Goal: Task Accomplishment & Management: Manage account settings

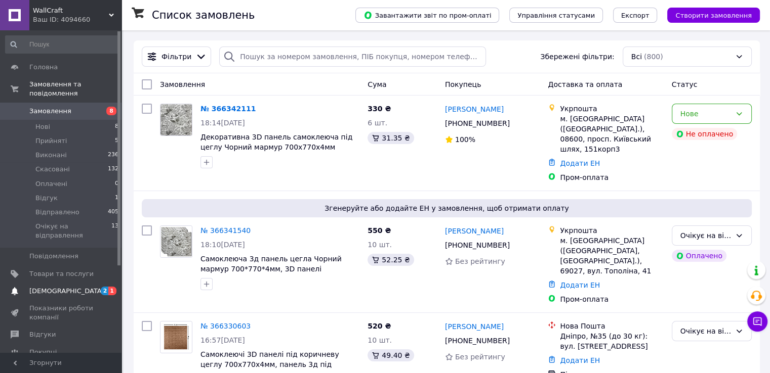
click at [95, 287] on span "2 1" at bounding box center [108, 291] width 28 height 9
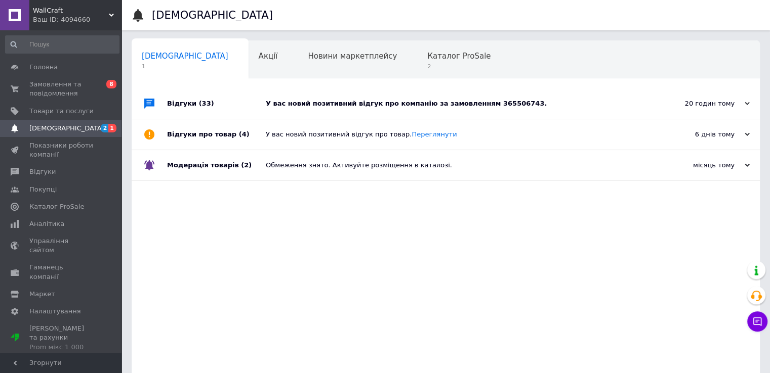
click at [699, 98] on div "20 годин тому 11.10.2025" at bounding box center [703, 104] width 111 height 30
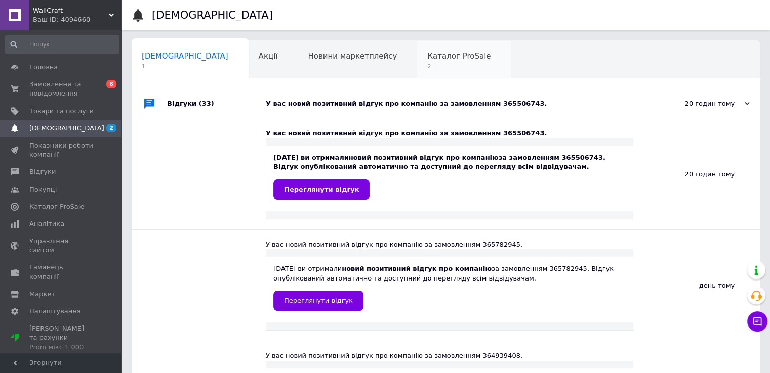
click at [417, 62] on div "Каталог ProSale 2" at bounding box center [464, 60] width 94 height 38
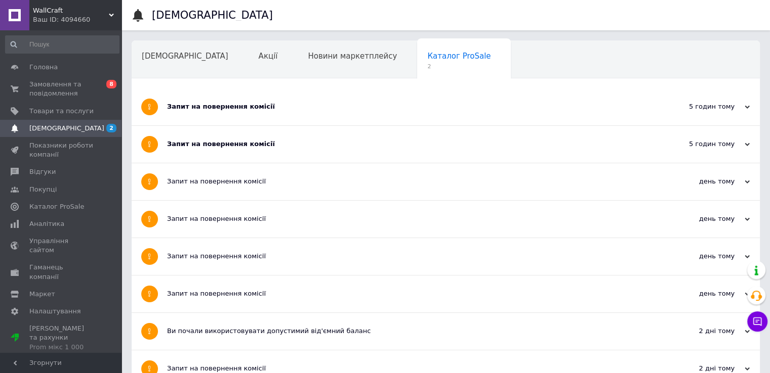
click at [717, 142] on div "5 годин тому" at bounding box center [698, 144] width 101 height 9
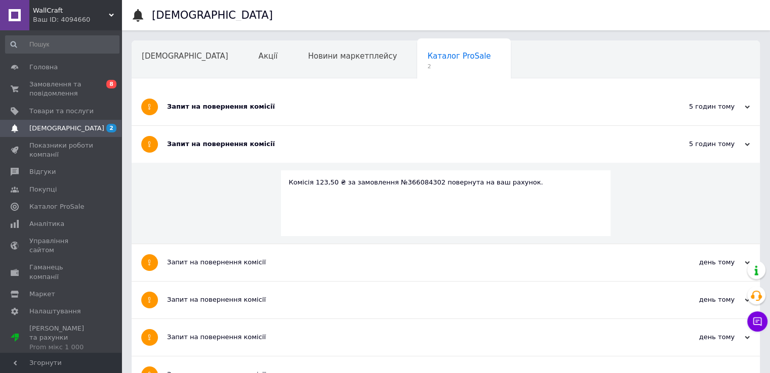
click at [715, 111] on div "5 годин тому 12.10.2025" at bounding box center [703, 107] width 111 height 37
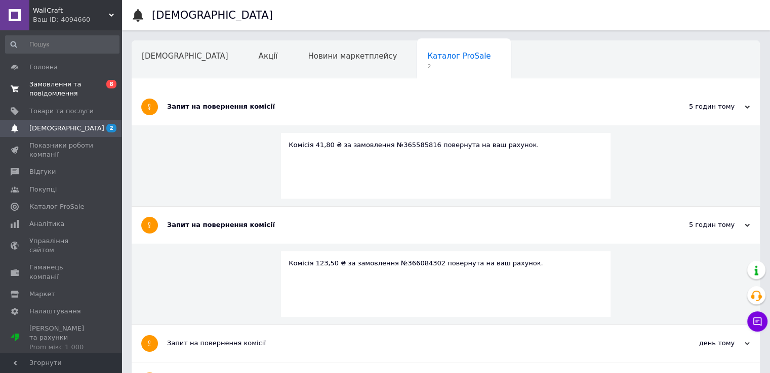
click at [64, 88] on span "Замовлення та повідомлення" at bounding box center [61, 89] width 64 height 18
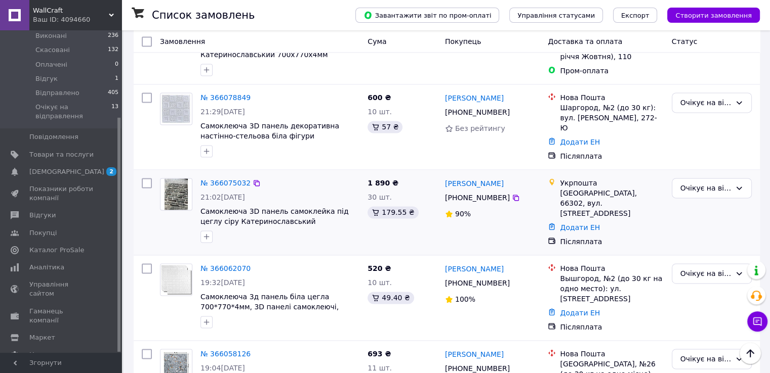
scroll to position [1546, 0]
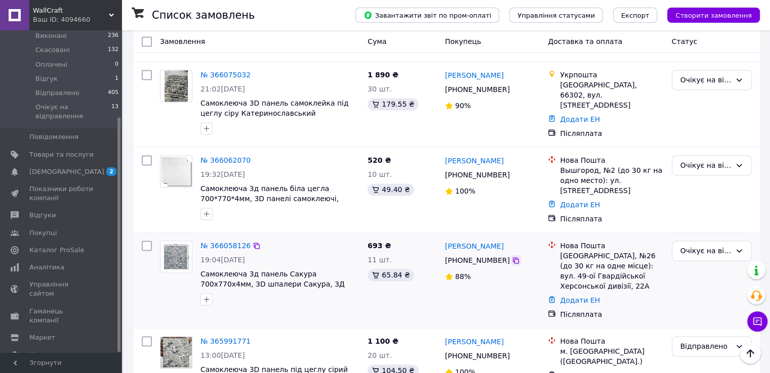
click at [512, 257] on icon at bounding box center [516, 261] width 8 height 8
click at [732, 241] on div "Очікує на відправлення" at bounding box center [712, 251] width 80 height 20
click at [700, 273] on li "Відправлено" at bounding box center [711, 273] width 79 height 18
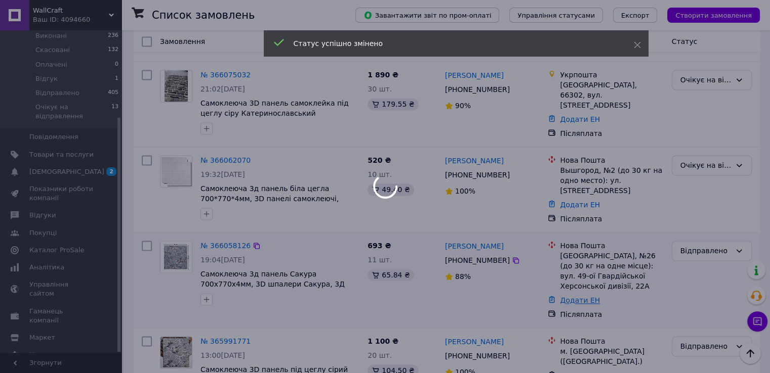
click at [579, 297] on link "Додати ЕН" at bounding box center [580, 301] width 40 height 8
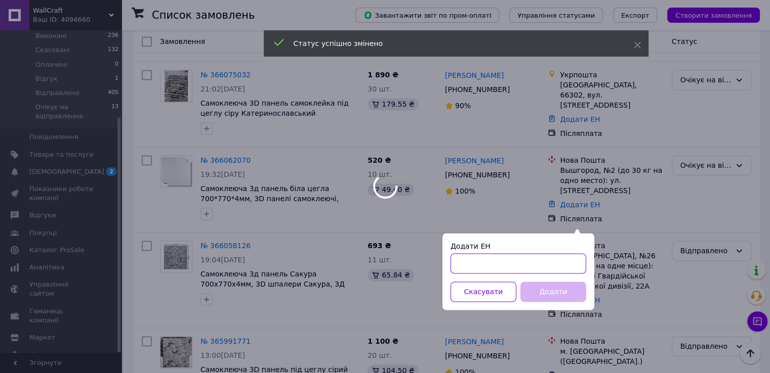
click at [496, 262] on input "Додати ЕН" at bounding box center [518, 264] width 136 height 20
paste input "20451268417125"
type input "20451268417125"
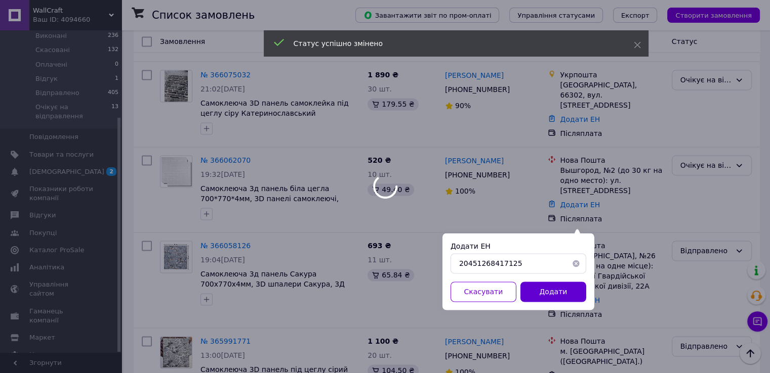
click at [552, 290] on button "Додати" at bounding box center [553, 292] width 66 height 20
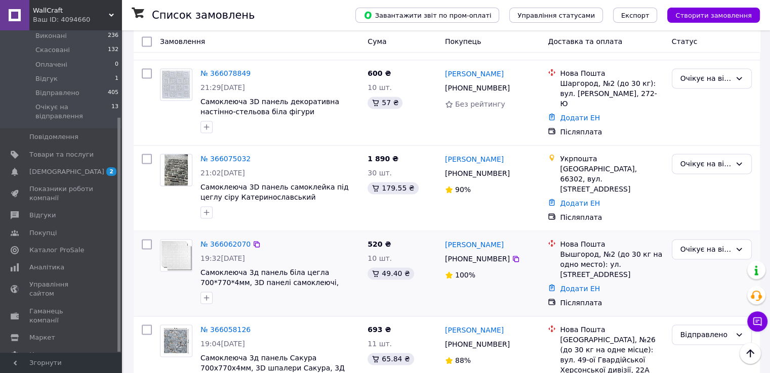
scroll to position [1462, 0]
click at [512, 256] on icon at bounding box center [516, 260] width 8 height 8
click at [571, 285] on link "Додати ЕН" at bounding box center [580, 289] width 40 height 8
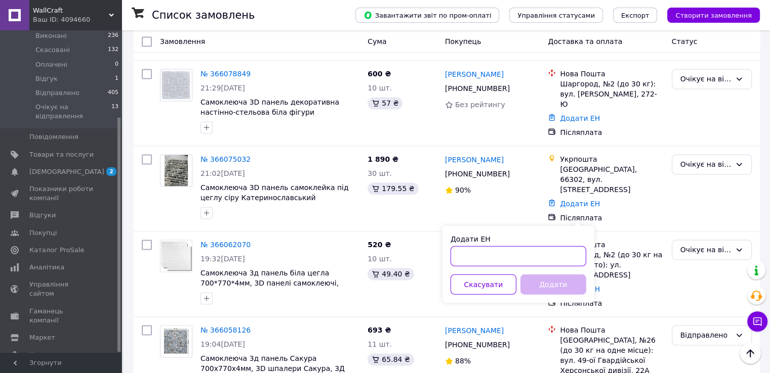
click at [484, 260] on input "Додати ЕН" at bounding box center [518, 256] width 136 height 20
paste input "20451268450577"
type input "20451268450577"
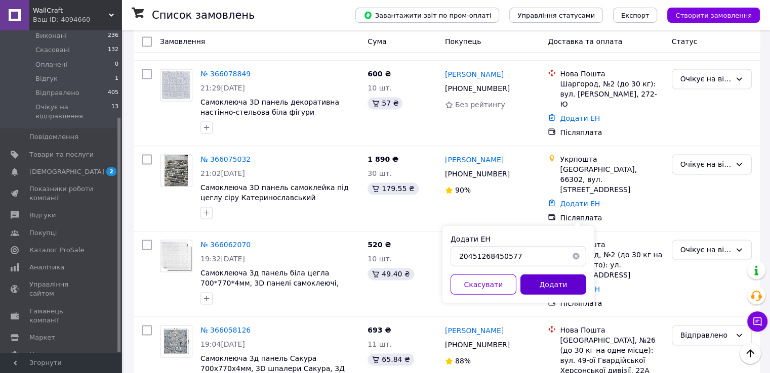
click at [549, 286] on button "Додати" at bounding box center [553, 284] width 66 height 20
click at [696, 244] on div "Очікує на відправлення" at bounding box center [705, 249] width 51 height 11
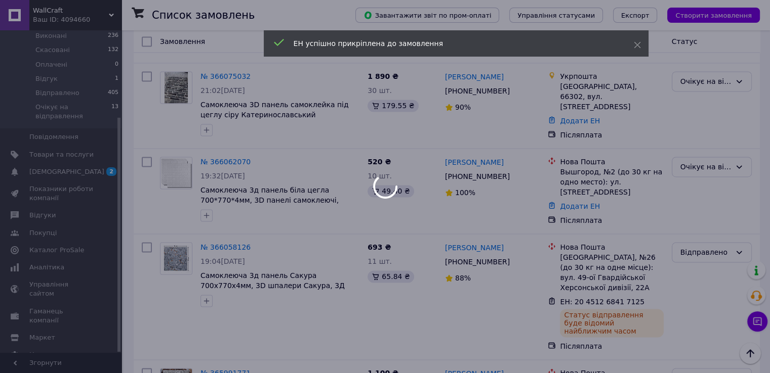
scroll to position [1546, 0]
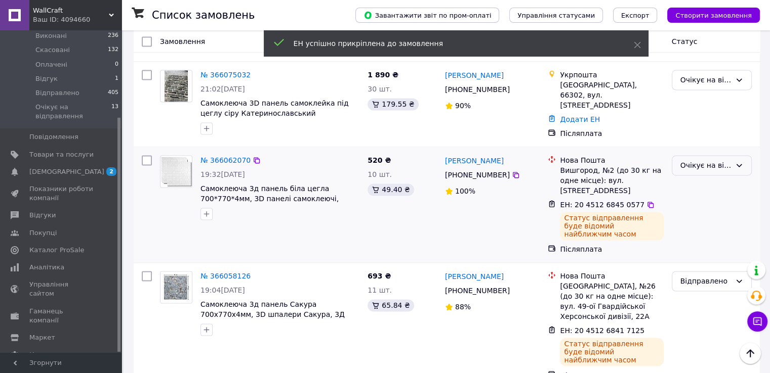
click at [720, 160] on div "Очікує на відправлення" at bounding box center [705, 165] width 51 height 11
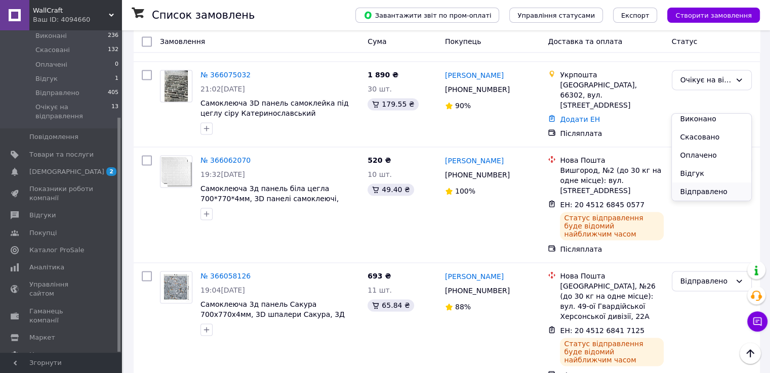
click at [691, 193] on li "Відправлено" at bounding box center [711, 192] width 79 height 18
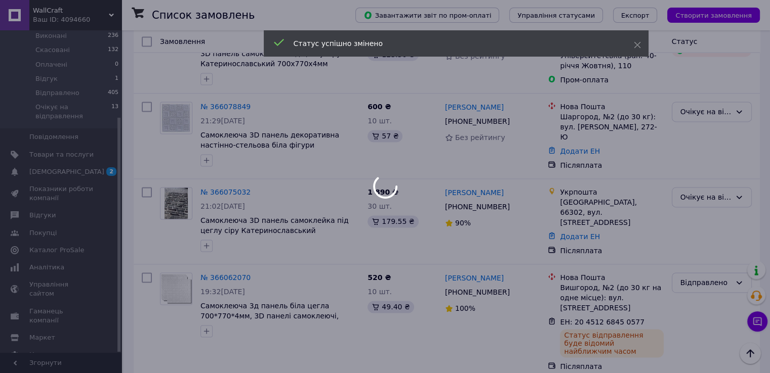
scroll to position [1377, 0]
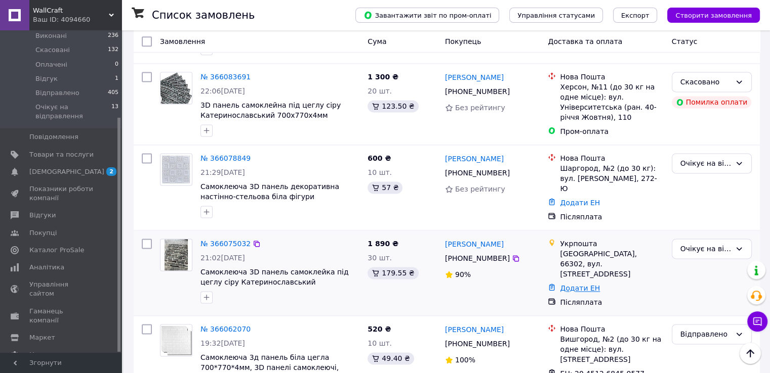
click at [585, 284] on link "Додати ЕН" at bounding box center [580, 288] width 40 height 8
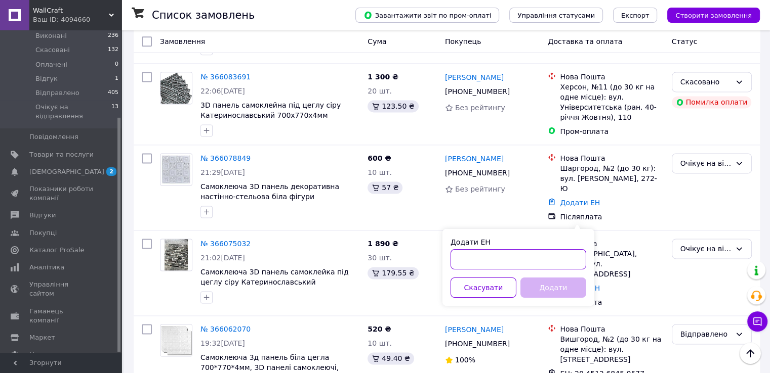
drag, startPoint x: 492, startPoint y: 257, endPoint x: 486, endPoint y: 258, distance: 6.2
click at [492, 258] on input "Додати ЕН" at bounding box center [518, 260] width 136 height 20
paste input "503777743343"
type input "0503777743343"
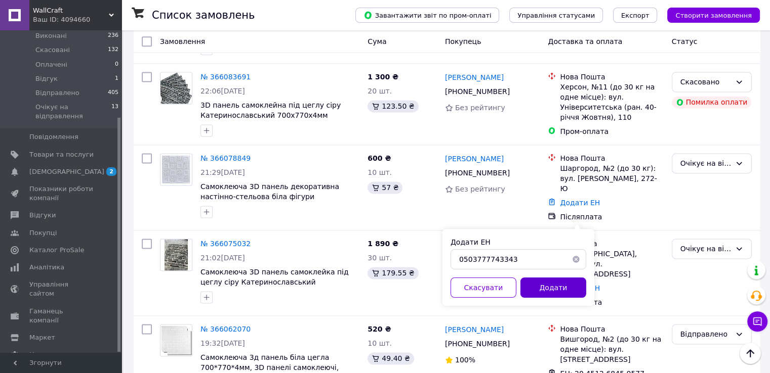
click at [567, 286] on button "Додати" at bounding box center [553, 288] width 66 height 20
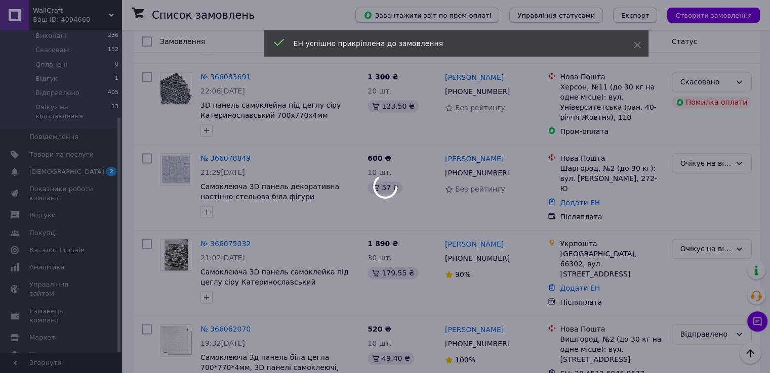
scroll to position [1463, 0]
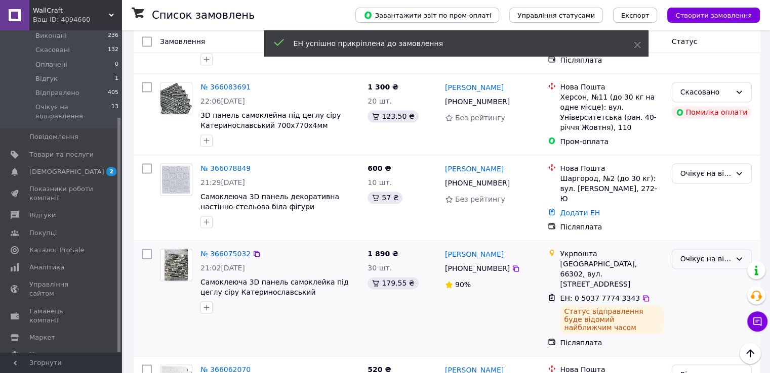
click at [715, 254] on div "Очікує на відправлення" at bounding box center [705, 259] width 51 height 11
click at [709, 279] on li "Відправлено" at bounding box center [711, 279] width 79 height 18
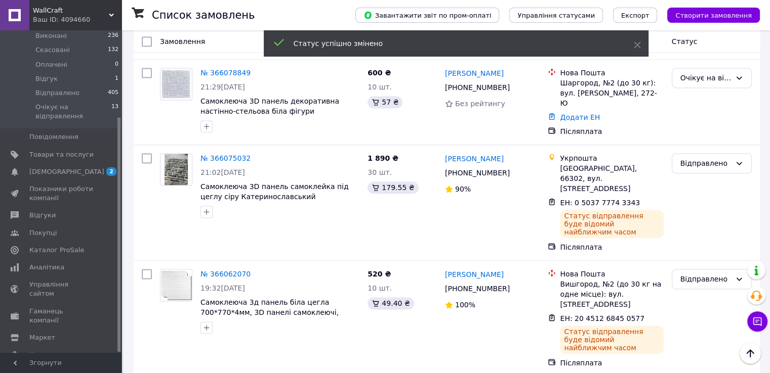
scroll to position [1377, 0]
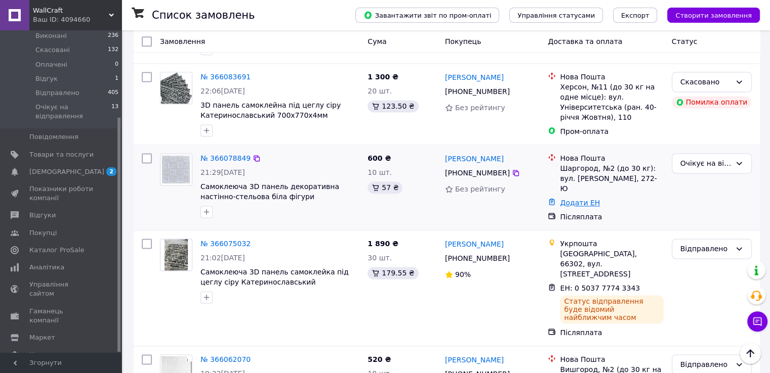
click at [573, 199] on link "Додати ЕН" at bounding box center [580, 203] width 40 height 8
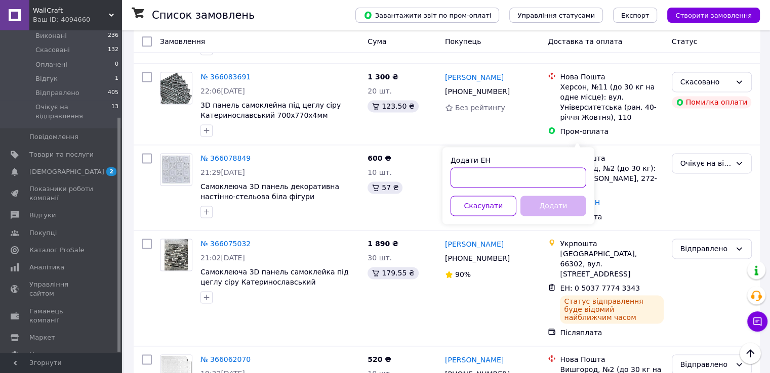
click at [530, 181] on input "Додати ЕН" at bounding box center [518, 178] width 136 height 20
paste input "20451268498131"
type input "20451268498131"
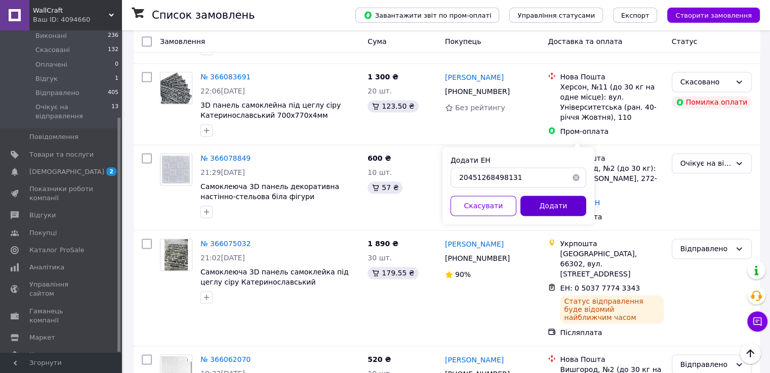
click at [543, 204] on button "Додати" at bounding box center [553, 206] width 66 height 20
click at [704, 158] on div "Очікує на відправлення" at bounding box center [705, 163] width 51 height 11
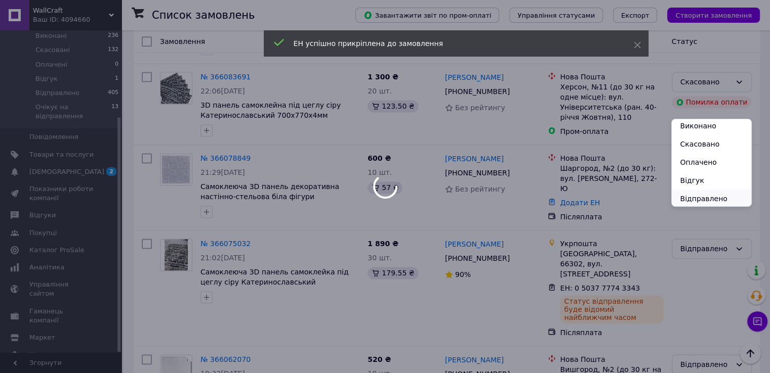
scroll to position [22, 0]
click at [697, 194] on li "Відправлено" at bounding box center [711, 197] width 79 height 18
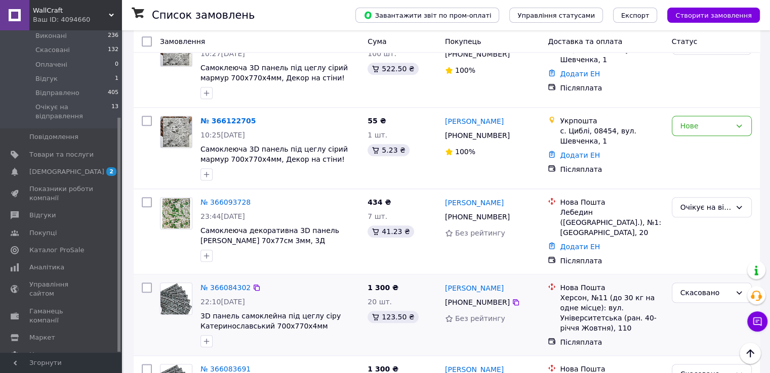
scroll to position [1040, 0]
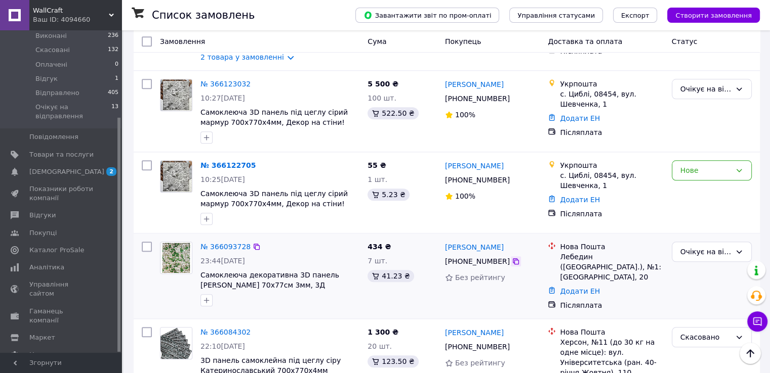
click at [512, 258] on icon at bounding box center [516, 262] width 8 height 8
click at [235, 243] on link "№ 366093728" at bounding box center [225, 247] width 50 height 8
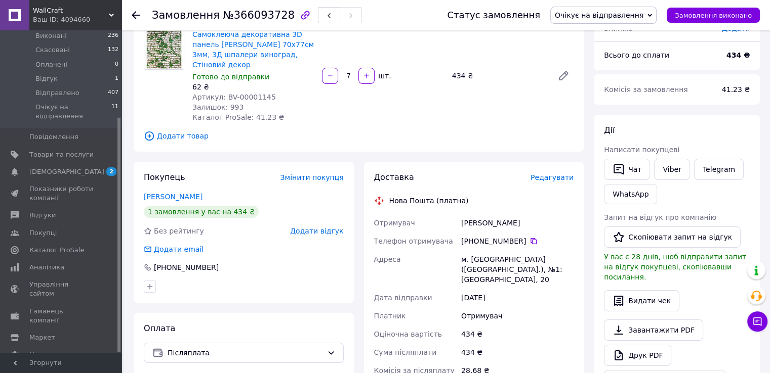
scroll to position [84, 0]
click at [465, 214] on div "Сіроштан Іван" at bounding box center [517, 223] width 116 height 18
copy div "Сіроштан Іван"
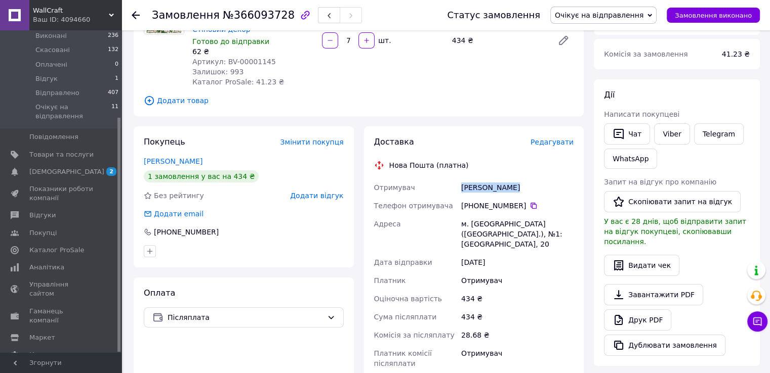
scroll to position [169, 0]
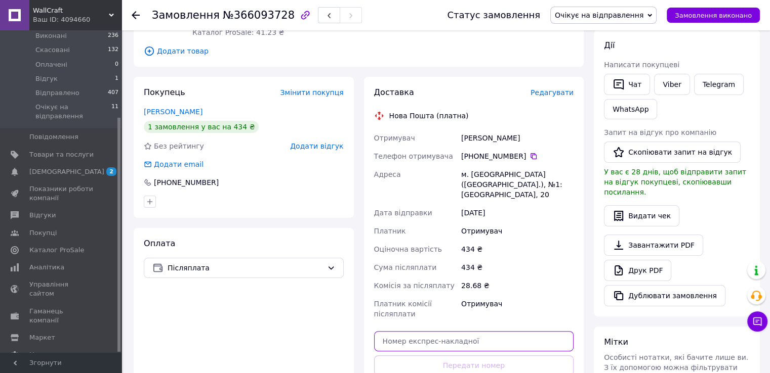
click at [459, 331] on input "text" at bounding box center [474, 341] width 200 height 20
paste input "20451268613845"
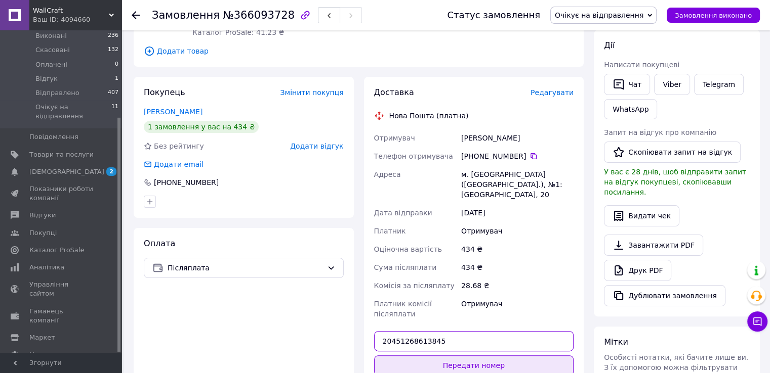
type input "20451268613845"
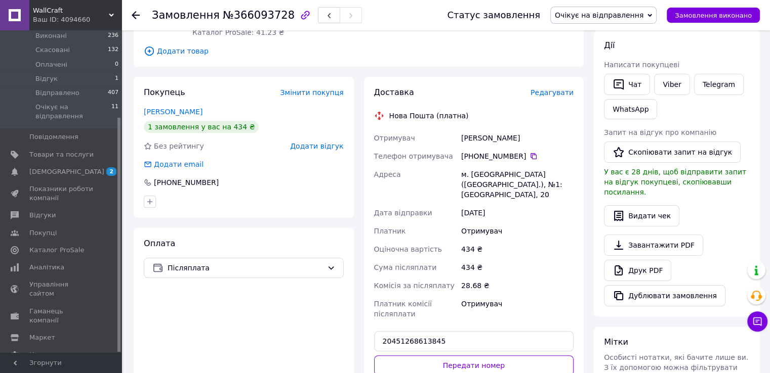
drag, startPoint x: 482, startPoint y: 347, endPoint x: 491, endPoint y: 345, distance: 9.2
click at [483, 356] on button "Передати номер" at bounding box center [474, 366] width 200 height 20
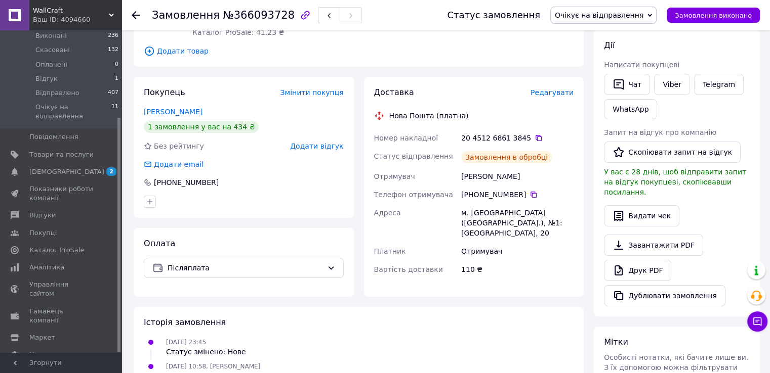
click at [637, 15] on span "Очікує на відправлення" at bounding box center [599, 15] width 89 height 8
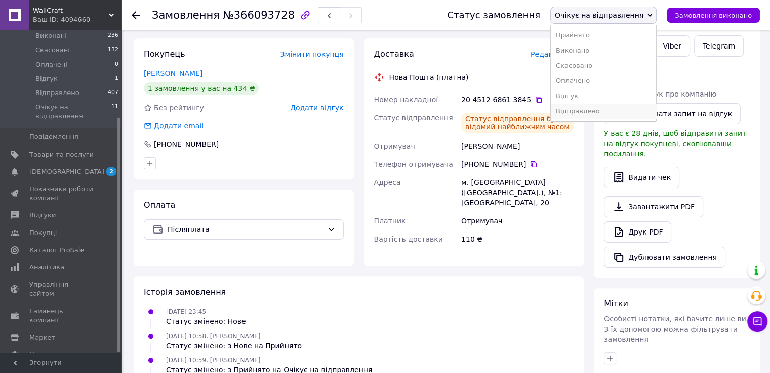
scroll to position [253, 0]
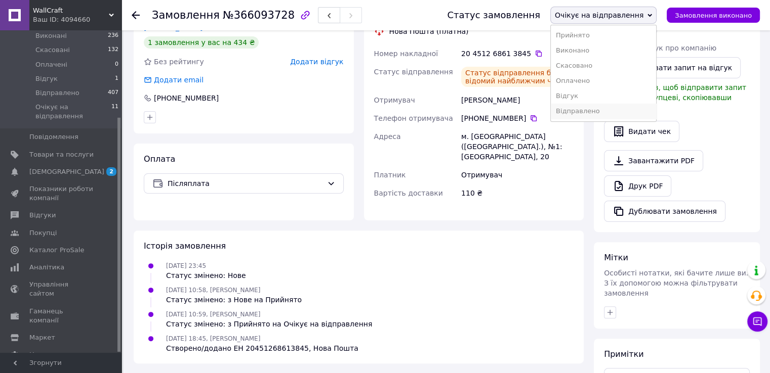
click at [605, 112] on li "Відправлено" at bounding box center [603, 111] width 105 height 15
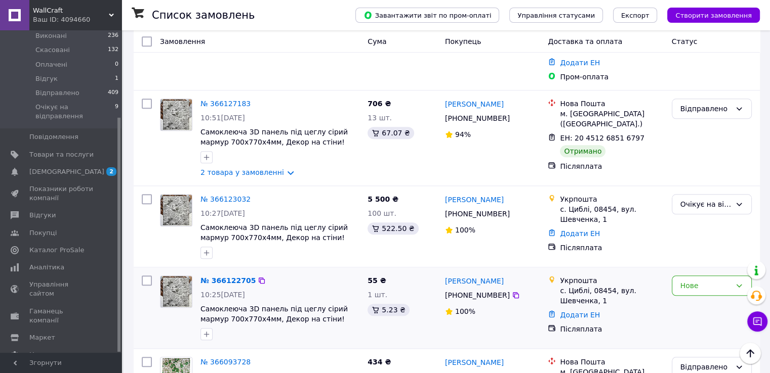
scroll to position [1012, 0]
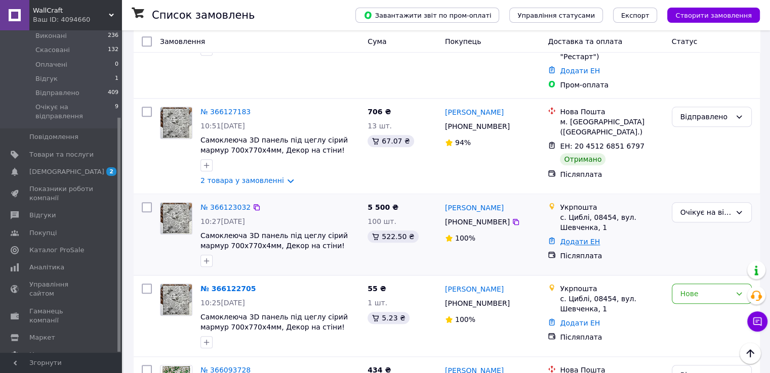
click at [569, 238] on link "Додати ЕН" at bounding box center [580, 242] width 40 height 8
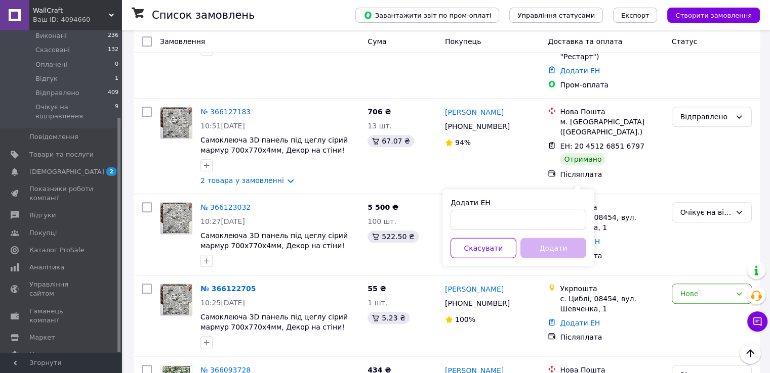
click at [543, 230] on div "Додати ЕН Скасувати Додати" at bounding box center [518, 227] width 152 height 77
click at [539, 222] on input "Додати ЕН" at bounding box center [518, 220] width 136 height 20
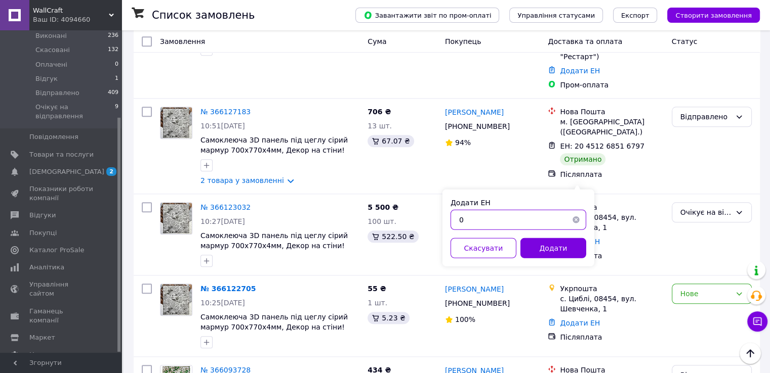
paste input "503777748353"
type input "0503777748353"
click at [544, 245] on button "Додати" at bounding box center [553, 248] width 66 height 20
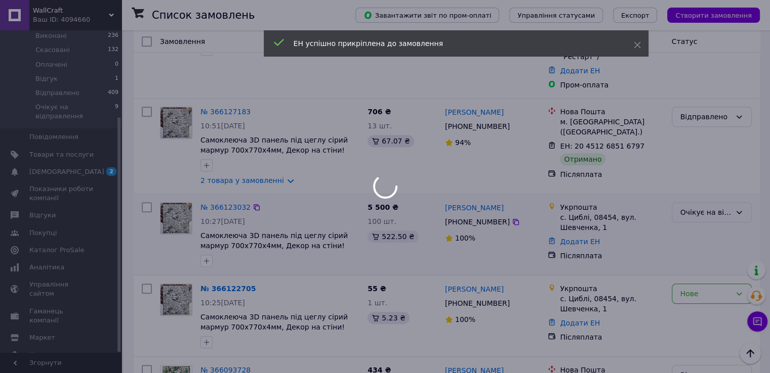
click at [735, 209] on icon at bounding box center [739, 213] width 8 height 8
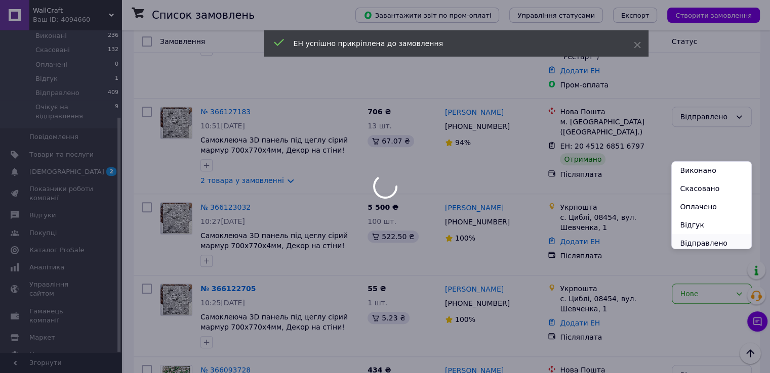
scroll to position [22, 0]
click at [704, 239] on li "Відправлено" at bounding box center [711, 240] width 79 height 18
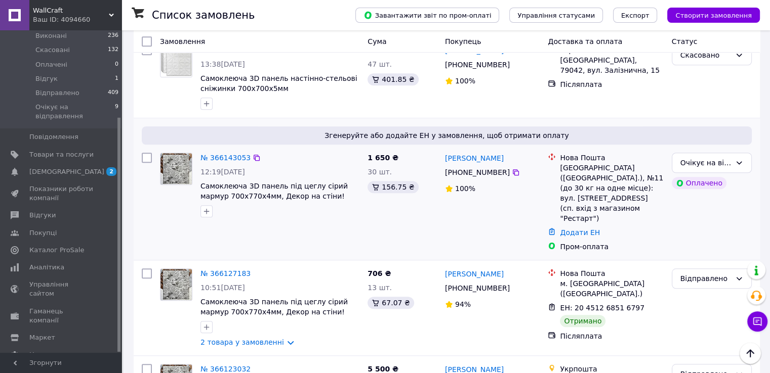
scroll to position [843, 0]
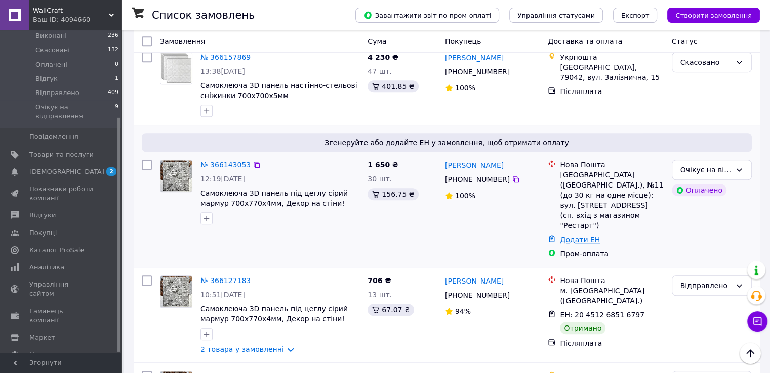
click at [575, 236] on link "Додати ЕН" at bounding box center [580, 240] width 40 height 8
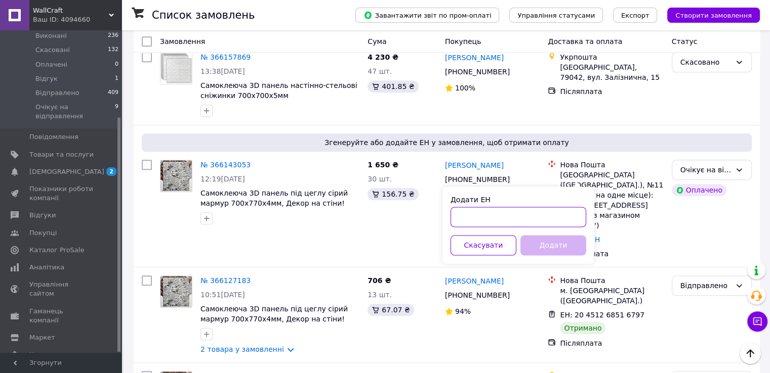
click at [551, 207] on input "Додати ЕН" at bounding box center [518, 217] width 136 height 20
paste input "59001474155897"
type input "59001474155897"
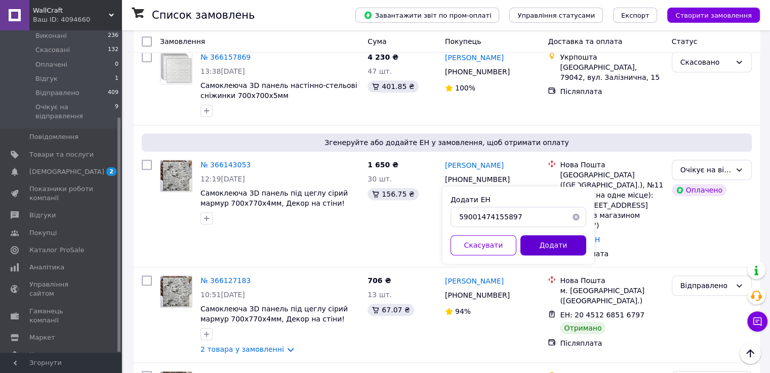
click at [550, 246] on button "Додати" at bounding box center [553, 245] width 66 height 20
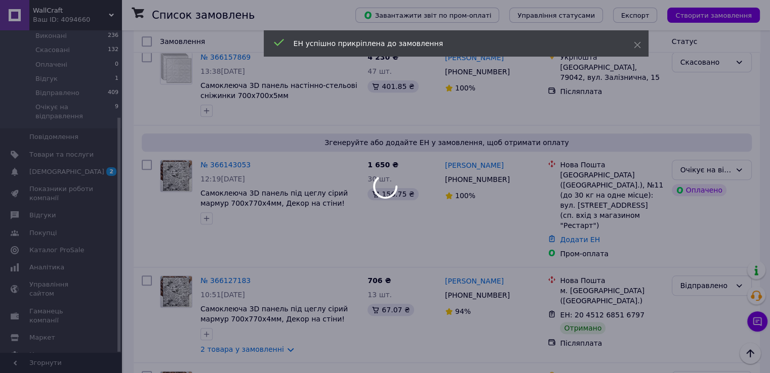
click at [736, 127] on div at bounding box center [385, 186] width 770 height 373
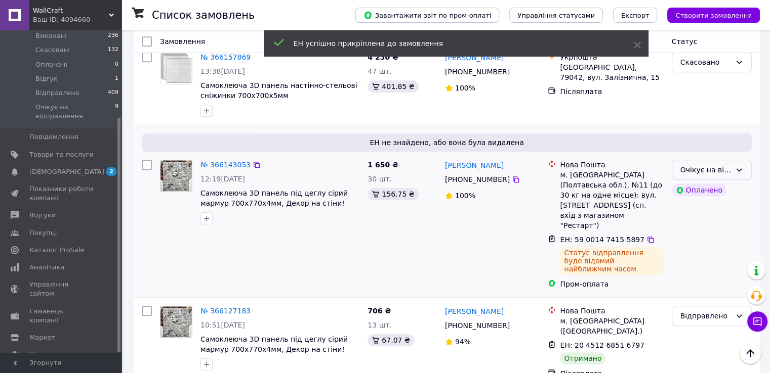
click at [732, 160] on div "Очікує на відправлення" at bounding box center [712, 170] width 80 height 20
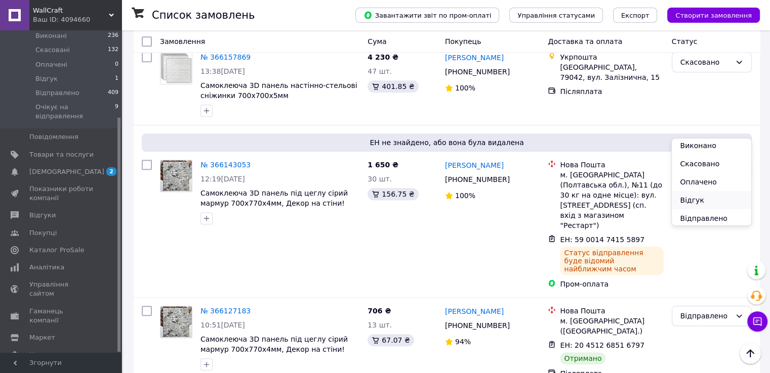
scroll to position [22, 0]
click at [696, 219] on li "Відправлено" at bounding box center [711, 216] width 79 height 18
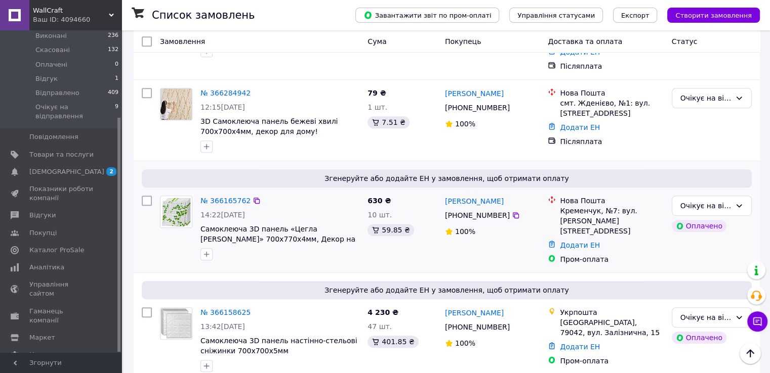
scroll to position [506, 0]
click at [512, 212] on icon at bounding box center [516, 216] width 8 height 8
click at [217, 197] on link "№ 366165762" at bounding box center [225, 201] width 50 height 8
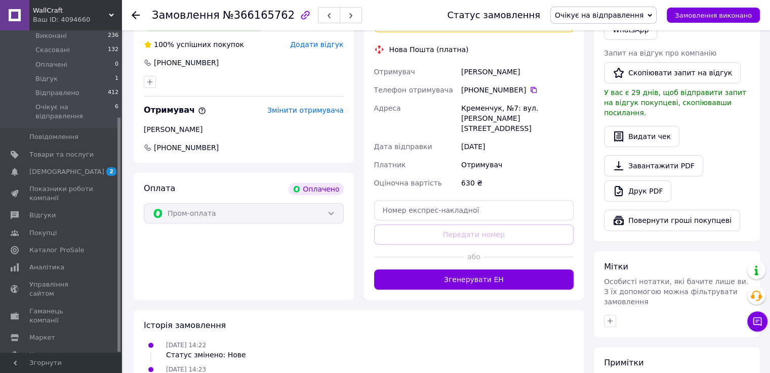
scroll to position [235, 0]
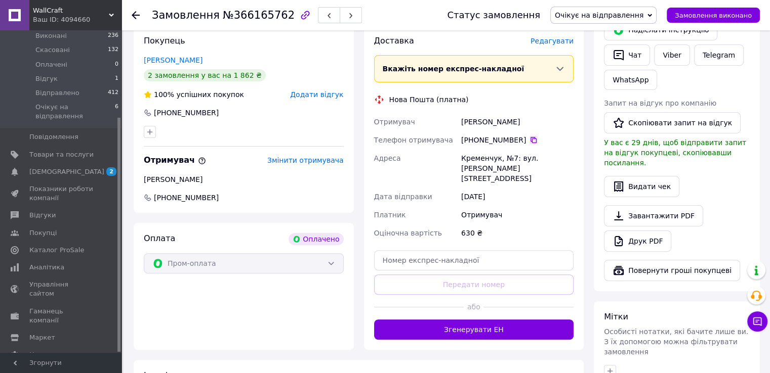
click at [530, 141] on icon at bounding box center [533, 140] width 8 height 8
click at [444, 251] on input "text" at bounding box center [474, 261] width 200 height 20
paste input "20451268719837"
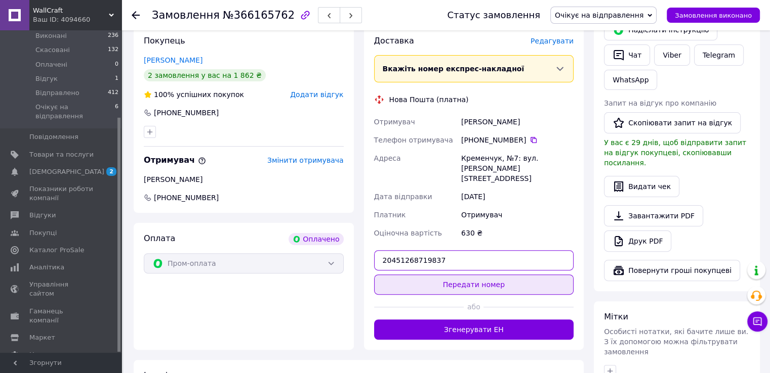
type input "20451268719837"
click at [477, 282] on button "Передати номер" at bounding box center [474, 285] width 200 height 20
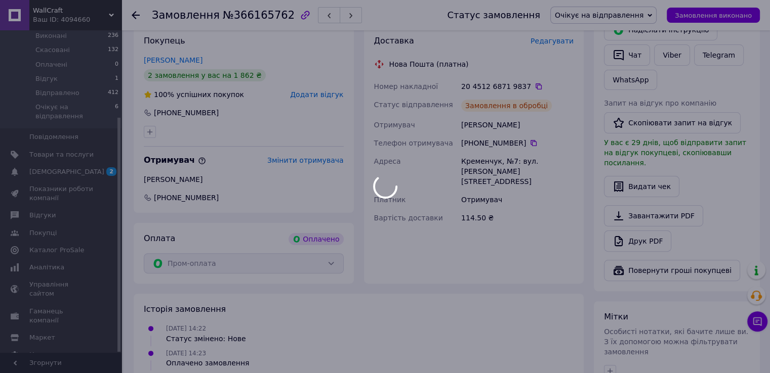
click at [635, 16] on div at bounding box center [385, 186] width 770 height 373
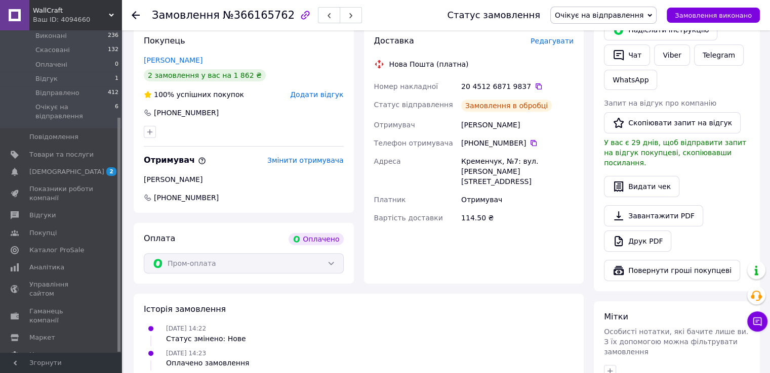
click at [636, 14] on span "Очікує на відправлення" at bounding box center [599, 15] width 89 height 8
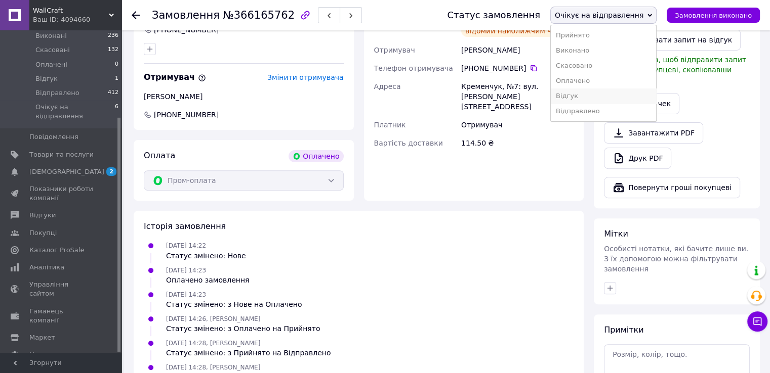
scroll to position [320, 0]
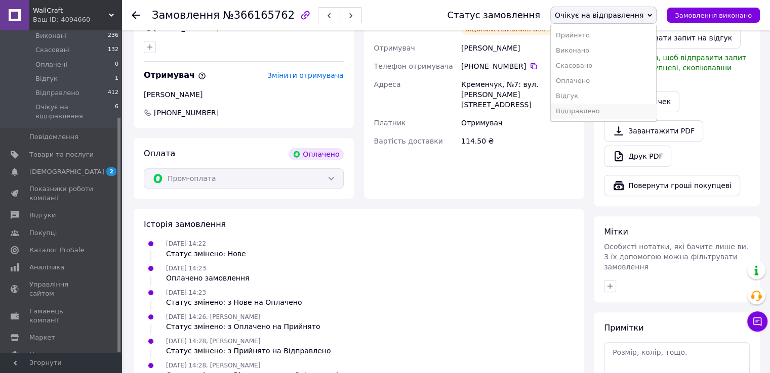
click at [603, 108] on li "Відправлено" at bounding box center [603, 111] width 105 height 15
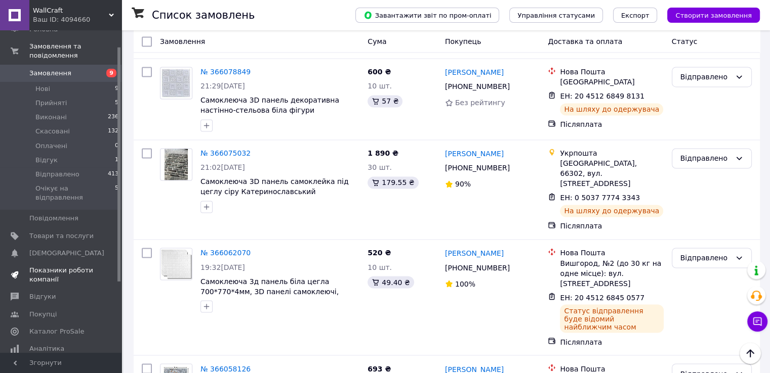
scroll to position [119, 0]
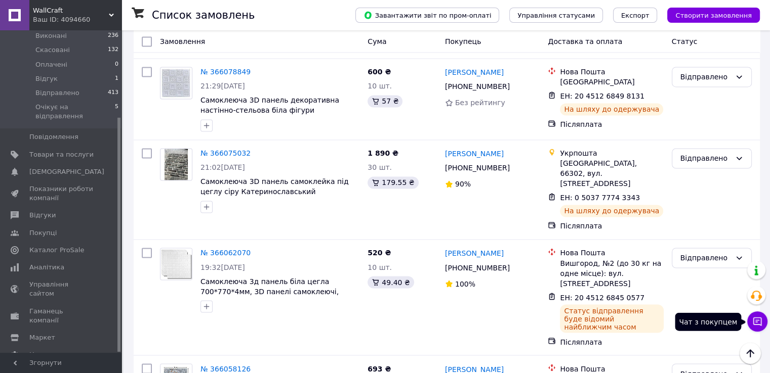
click at [761, 322] on icon at bounding box center [757, 322] width 9 height 9
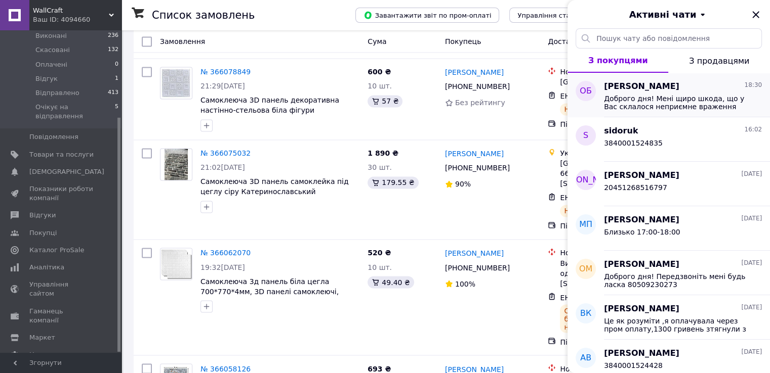
click at [645, 96] on span "Доброго дня! Мені щиро шкода, що у Вас склалося неприємне враження від замовлен…" at bounding box center [676, 103] width 144 height 16
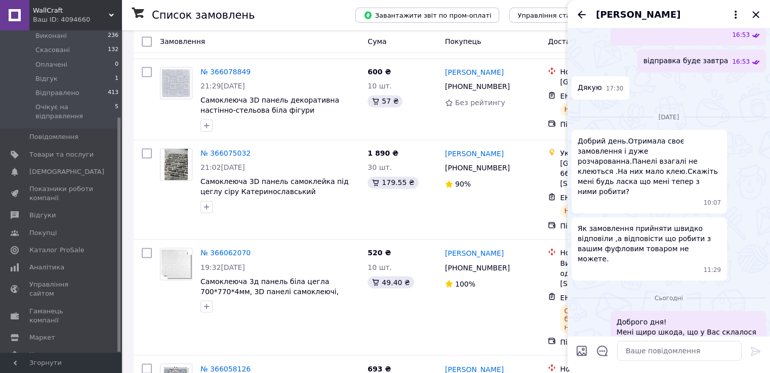
scroll to position [241, 0]
click at [605, 14] on span "Оксана Бугаєнко" at bounding box center [638, 14] width 85 height 13
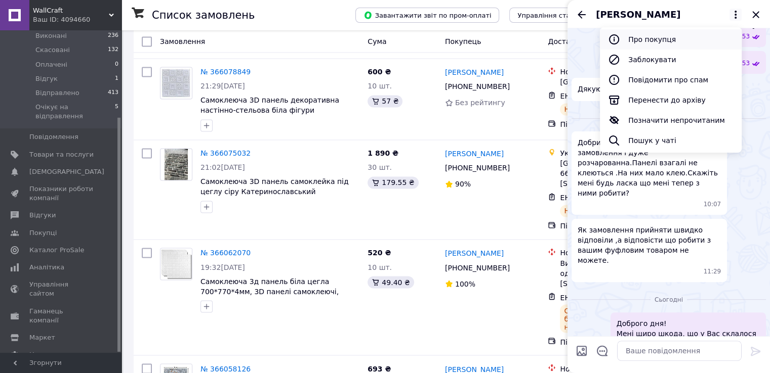
click at [662, 43] on button "Про покупця" at bounding box center [671, 39] width 142 height 20
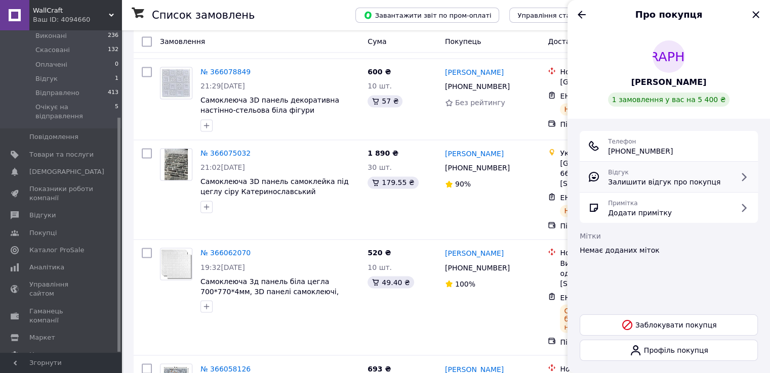
click at [673, 183] on span "Залишити відгук про покупця" at bounding box center [664, 182] width 112 height 10
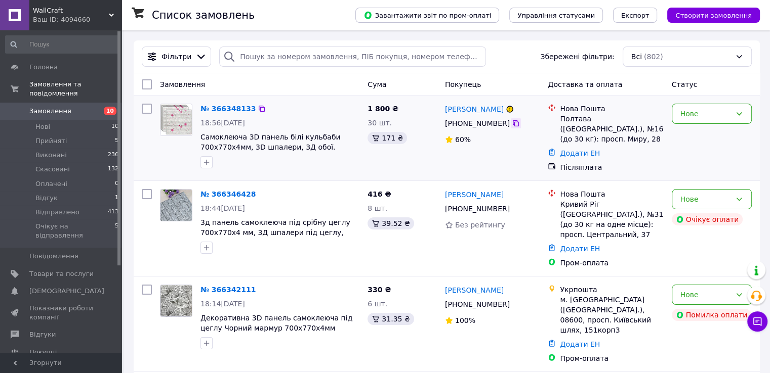
click at [512, 126] on icon at bounding box center [516, 123] width 8 height 8
click at [215, 111] on link "№ 366348133" at bounding box center [227, 109] width 55 height 8
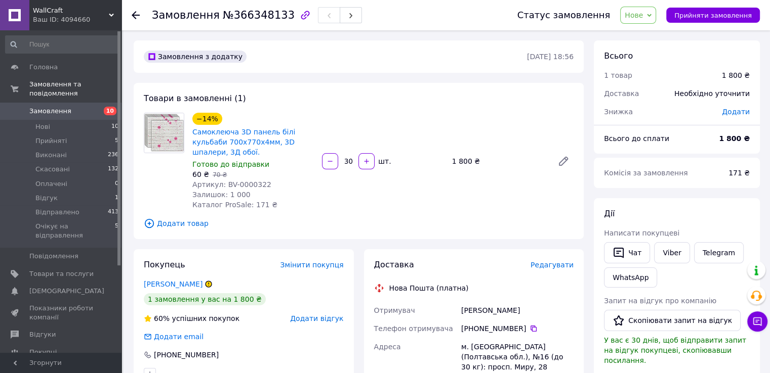
click at [171, 321] on div "60% успішних покупок" at bounding box center [192, 319] width 96 height 10
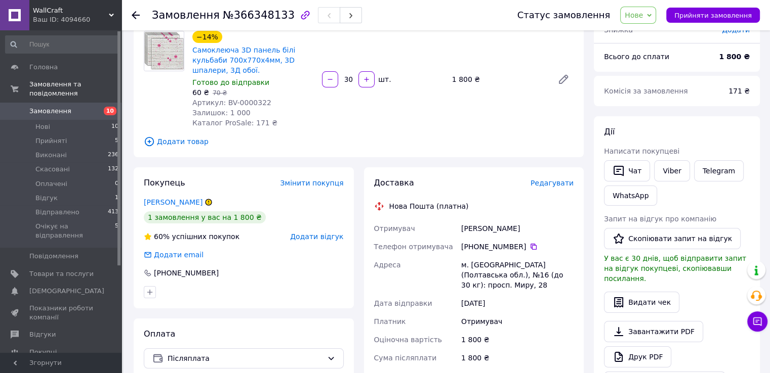
scroll to position [84, 0]
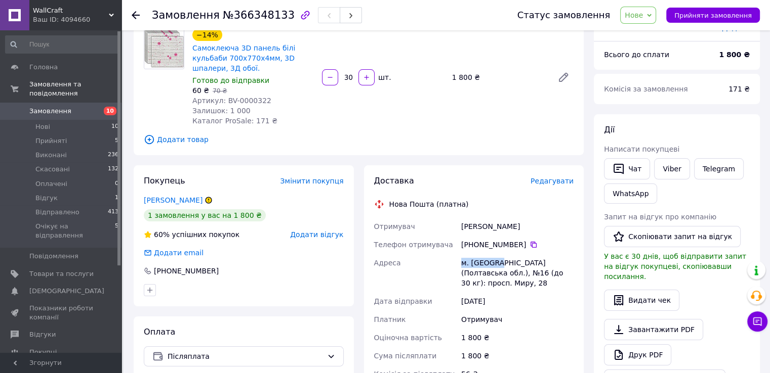
drag, startPoint x: 461, startPoint y: 261, endPoint x: 497, endPoint y: 263, distance: 36.5
click at [497, 263] on div "м. Полтава (Полтавська обл.), №16 (до 30 кг): просп. Миру, 28" at bounding box center [517, 273] width 116 height 38
copy div "м. Полтава"
click at [530, 243] on icon at bounding box center [533, 245] width 6 height 6
click at [471, 227] on div "Клименко Тетяна" at bounding box center [517, 227] width 116 height 18
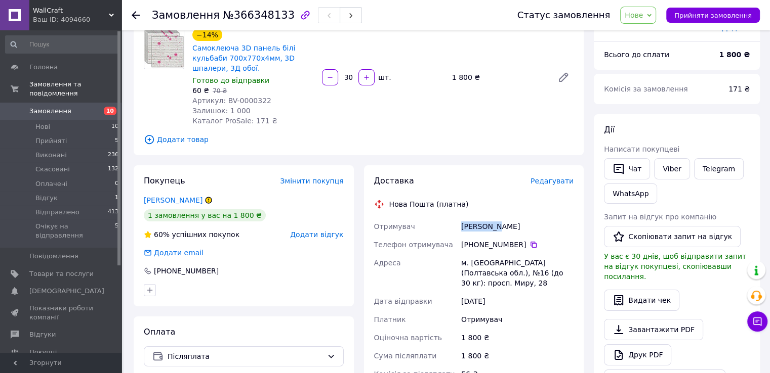
click at [471, 227] on div "Клименко Тетяна" at bounding box center [517, 227] width 116 height 18
copy div "Клименко Тетяна"
click at [640, 17] on span "Нове" at bounding box center [634, 15] width 18 height 8
click at [652, 35] on li "Прийнято" at bounding box center [666, 35] width 93 height 15
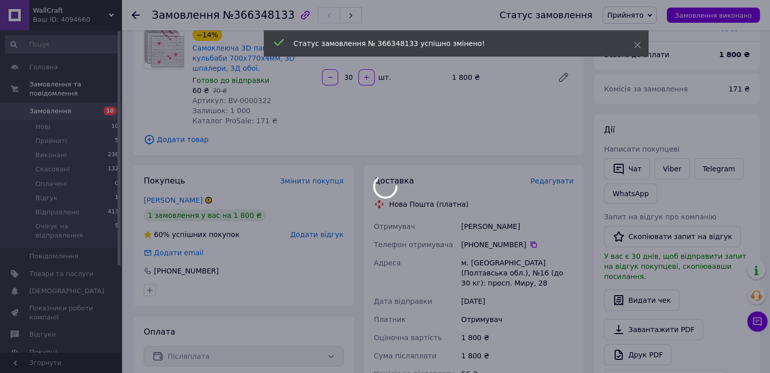
click at [40, 98] on div at bounding box center [385, 186] width 770 height 373
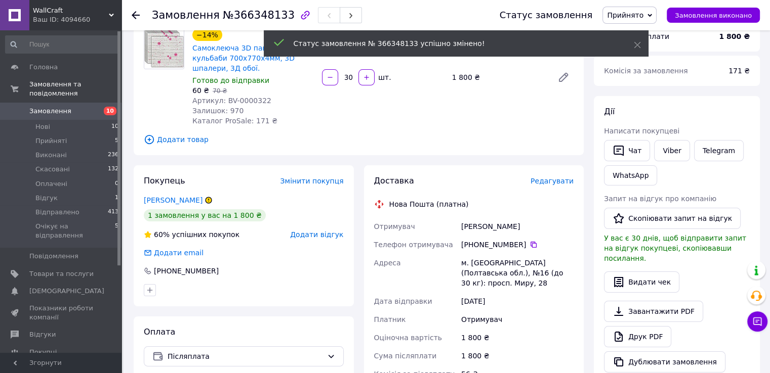
click at [60, 107] on span "Замовлення" at bounding box center [50, 111] width 42 height 9
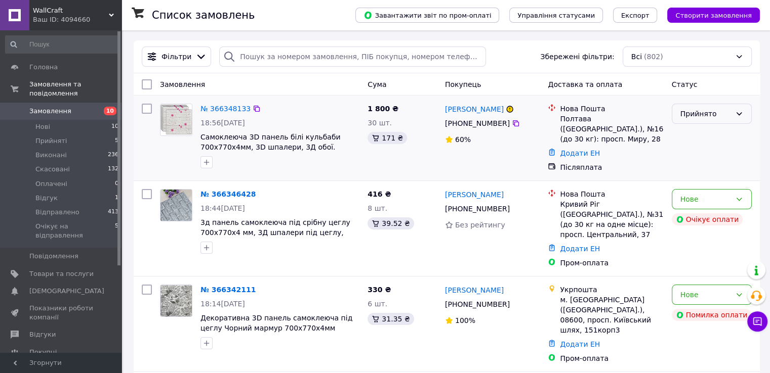
click at [690, 118] on div "Прийнято" at bounding box center [705, 113] width 51 height 11
click at [702, 202] on li "Очікує на відправлення" at bounding box center [711, 200] width 79 height 28
click at [52, 266] on link "Товари та послуги" at bounding box center [62, 274] width 124 height 17
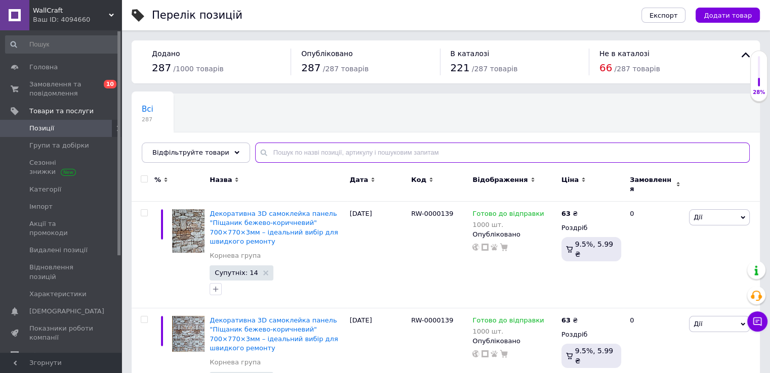
click at [308, 156] on input "text" at bounding box center [502, 153] width 494 height 20
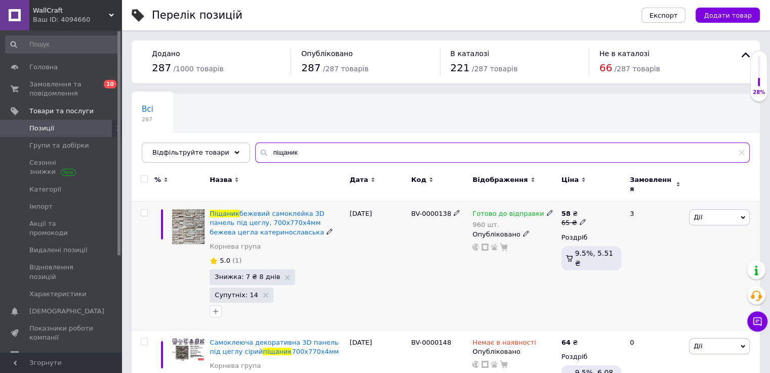
type input "піщаник"
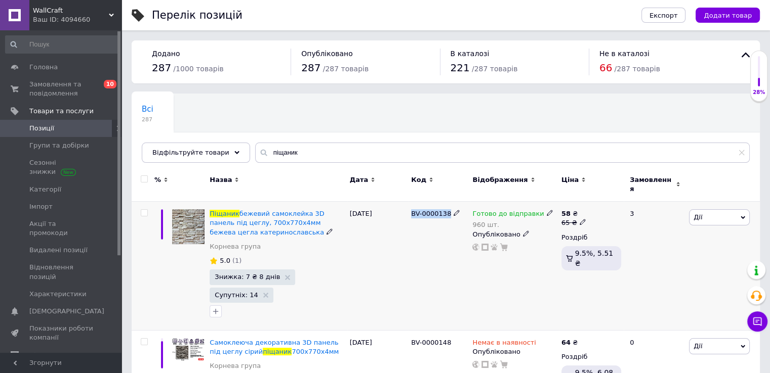
drag, startPoint x: 411, startPoint y: 205, endPoint x: 462, endPoint y: 209, distance: 50.2
click at [462, 210] on div "BV-0000138" at bounding box center [439, 214] width 56 height 9
copy div "BV-0000138"
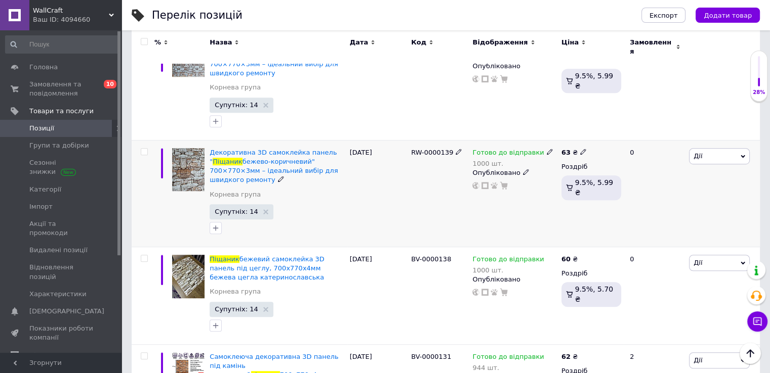
scroll to position [506, 0]
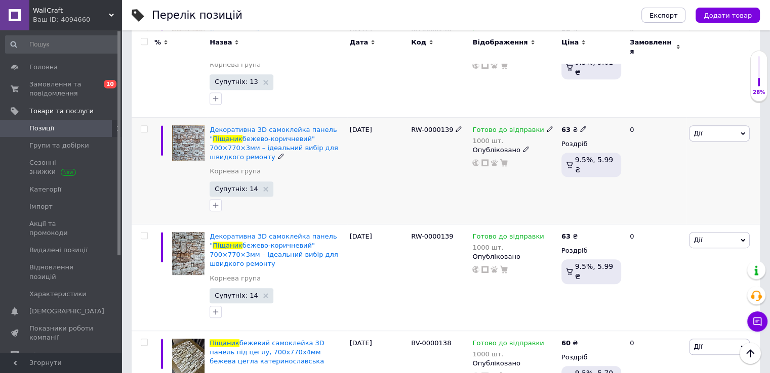
click at [580, 126] on icon at bounding box center [583, 129] width 6 height 6
type input "62"
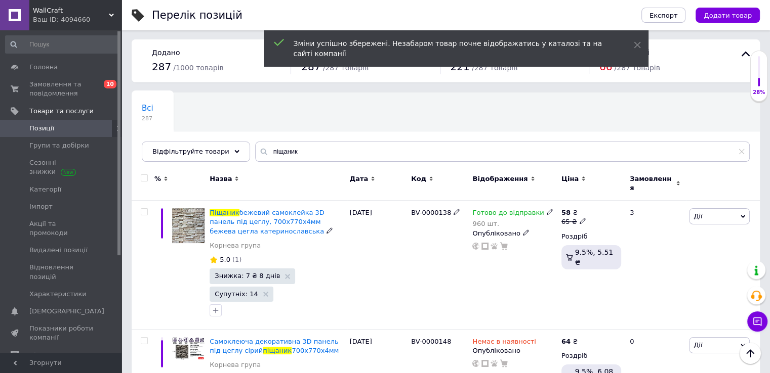
scroll to position [0, 0]
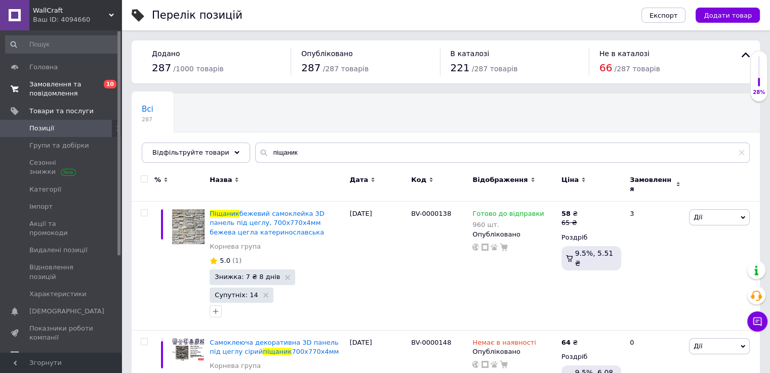
click at [76, 92] on span "Замовлення та повідомлення" at bounding box center [61, 89] width 64 height 18
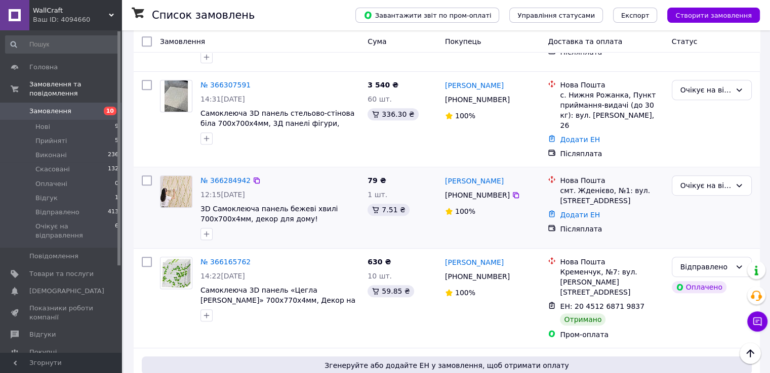
scroll to position [506, 0]
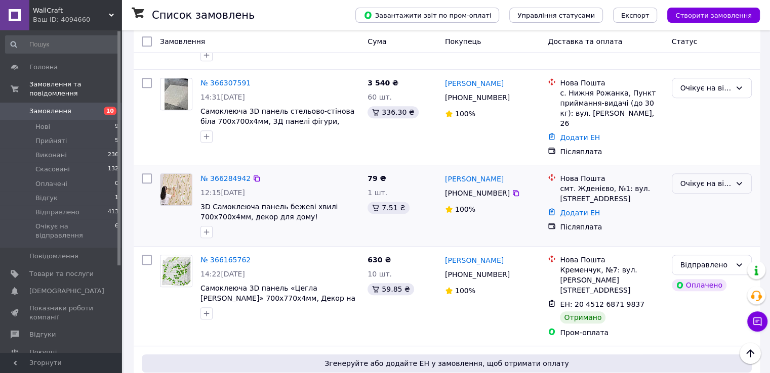
click at [722, 178] on div "Очікує на відправлення" at bounding box center [705, 183] width 51 height 11
click at [698, 180] on li "Скасовано" at bounding box center [711, 179] width 79 height 18
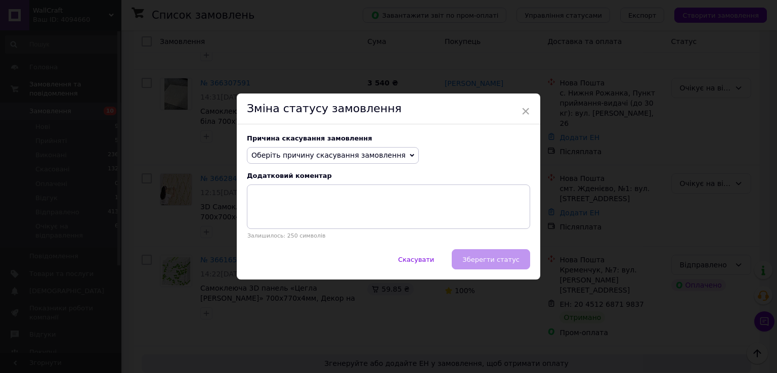
click at [345, 152] on span "Оберіть причину скасування замовлення" at bounding box center [329, 155] width 154 height 8
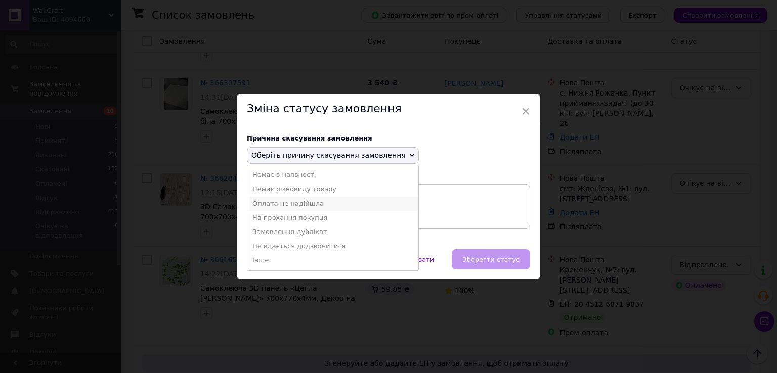
click at [321, 201] on li "Оплата не надійшла" at bounding box center [332, 204] width 171 height 14
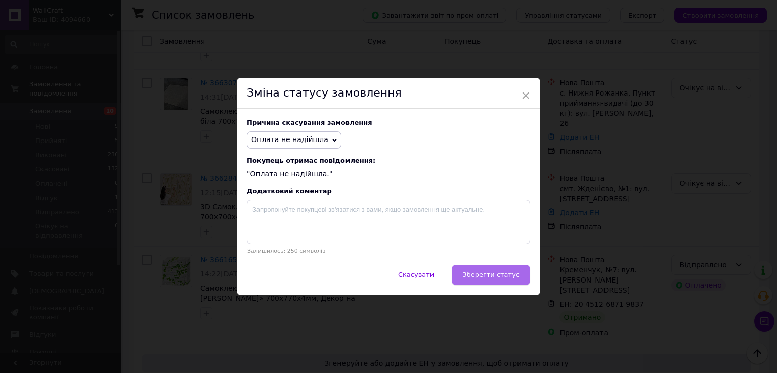
click at [506, 276] on span "Зберегти статус" at bounding box center [491, 275] width 57 height 8
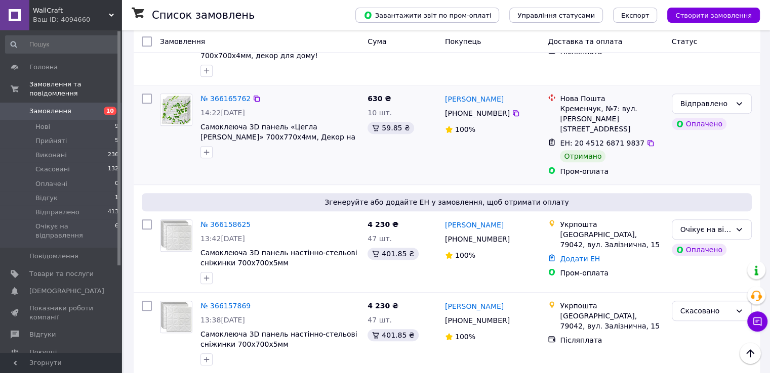
scroll to position [675, 0]
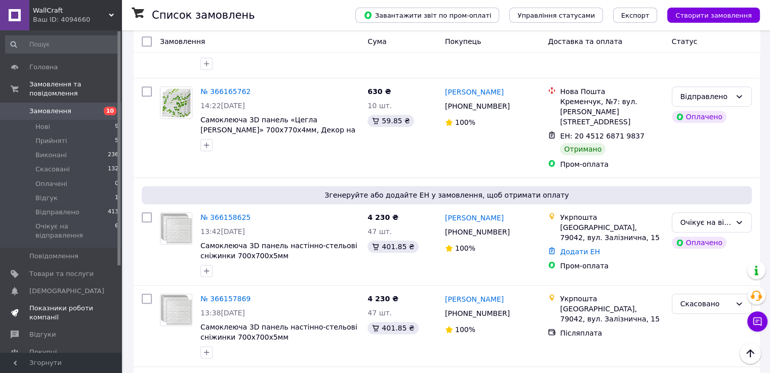
click at [54, 304] on span "Показники роботи компанії" at bounding box center [61, 313] width 64 height 18
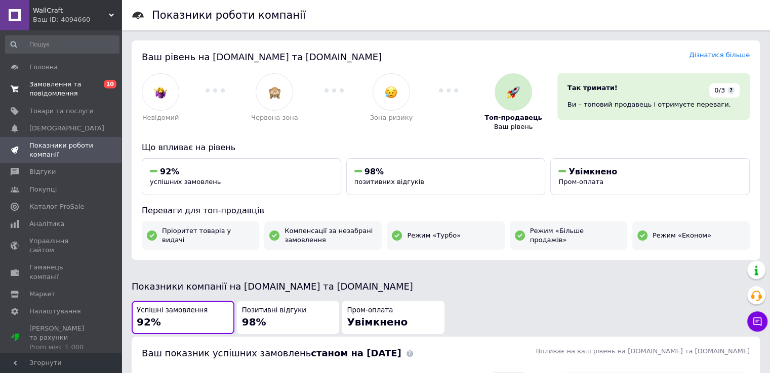
click at [51, 94] on span "Замовлення та повідомлення" at bounding box center [61, 89] width 64 height 18
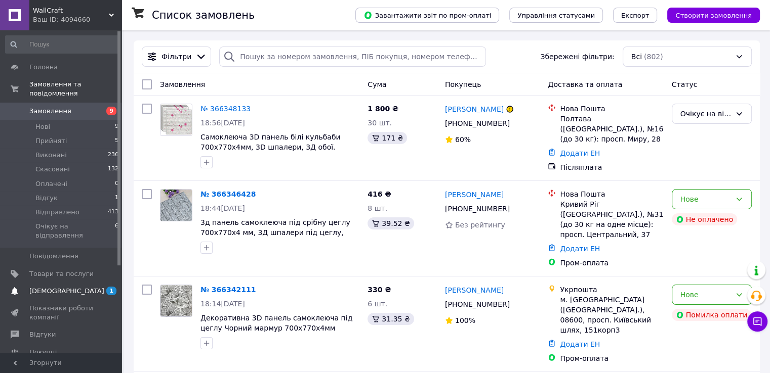
click at [103, 287] on span "1 0" at bounding box center [108, 291] width 28 height 9
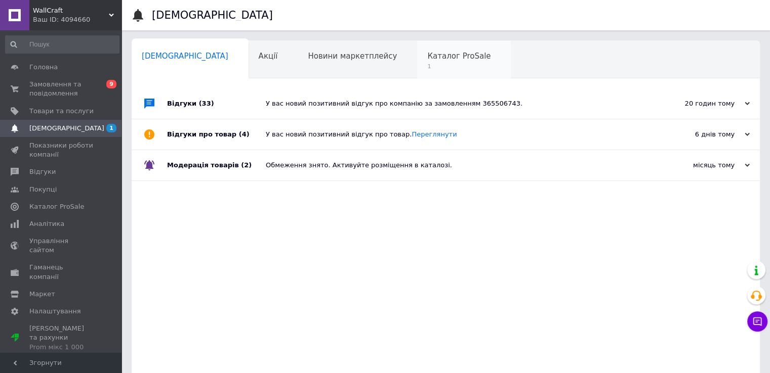
click at [417, 61] on div "Каталог ProSale 1" at bounding box center [464, 60] width 94 height 38
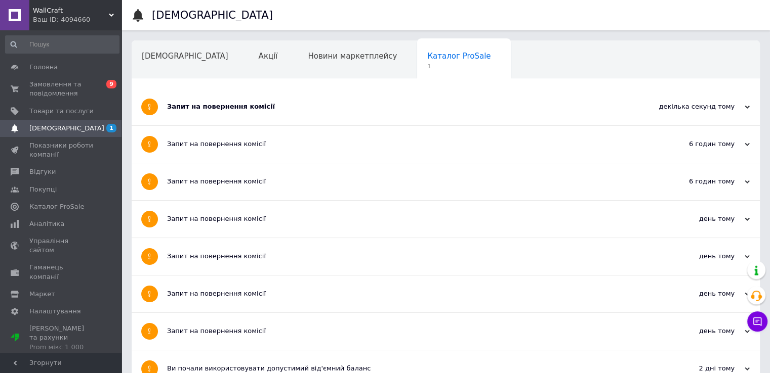
click at [729, 109] on div "декілька секунд тому" at bounding box center [698, 106] width 101 height 9
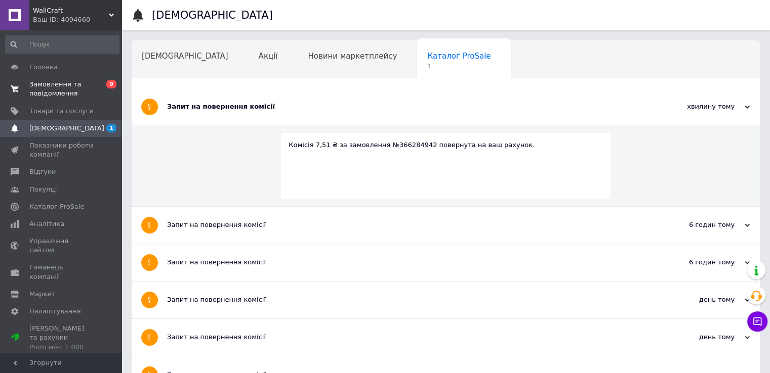
click at [60, 84] on span "Замовлення та повідомлення" at bounding box center [61, 89] width 64 height 18
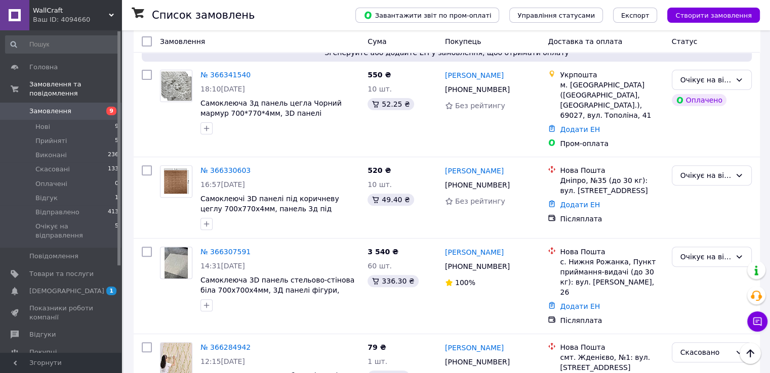
scroll to position [506, 0]
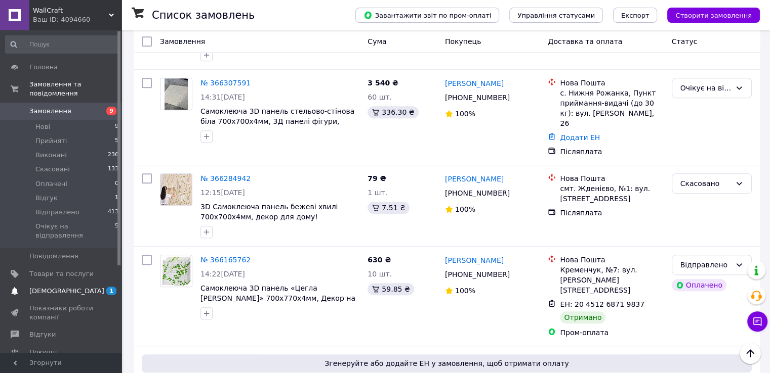
click at [71, 287] on span "[DEMOGRAPHIC_DATA]" at bounding box center [61, 291] width 64 height 9
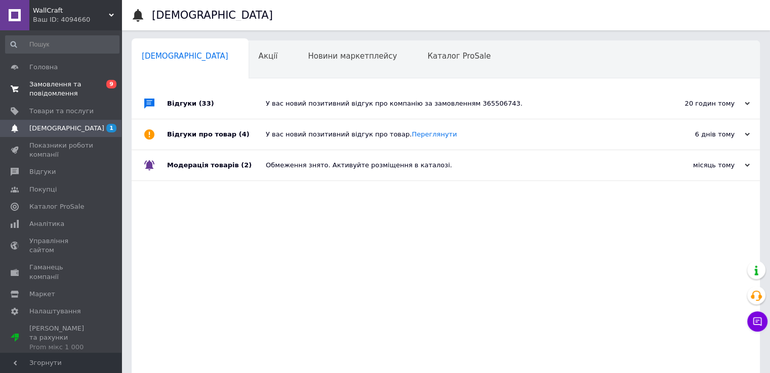
click at [77, 80] on span "Замовлення та повідомлення" at bounding box center [61, 89] width 64 height 18
